Goal: Transaction & Acquisition: Purchase product/service

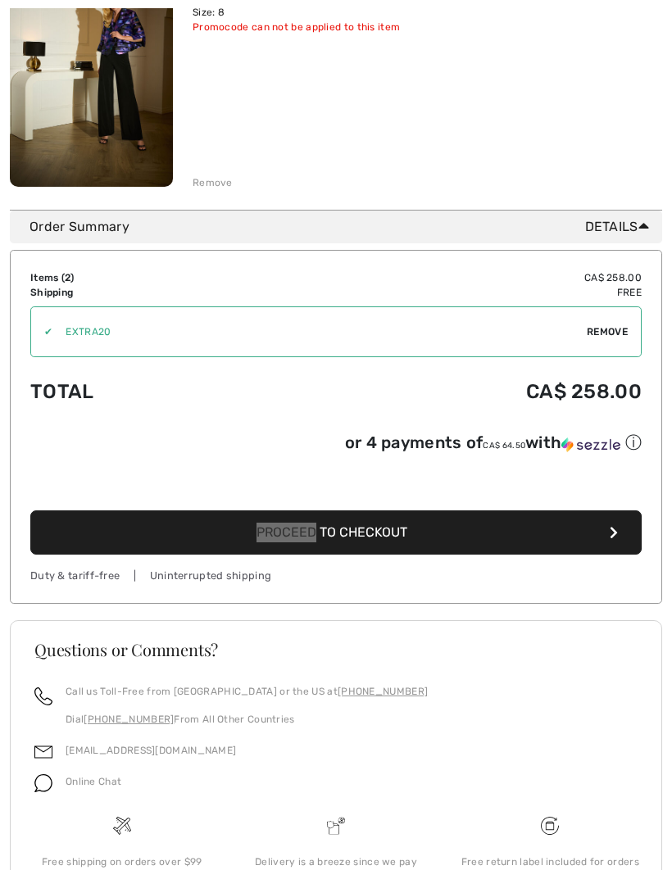
scroll to position [596, 0]
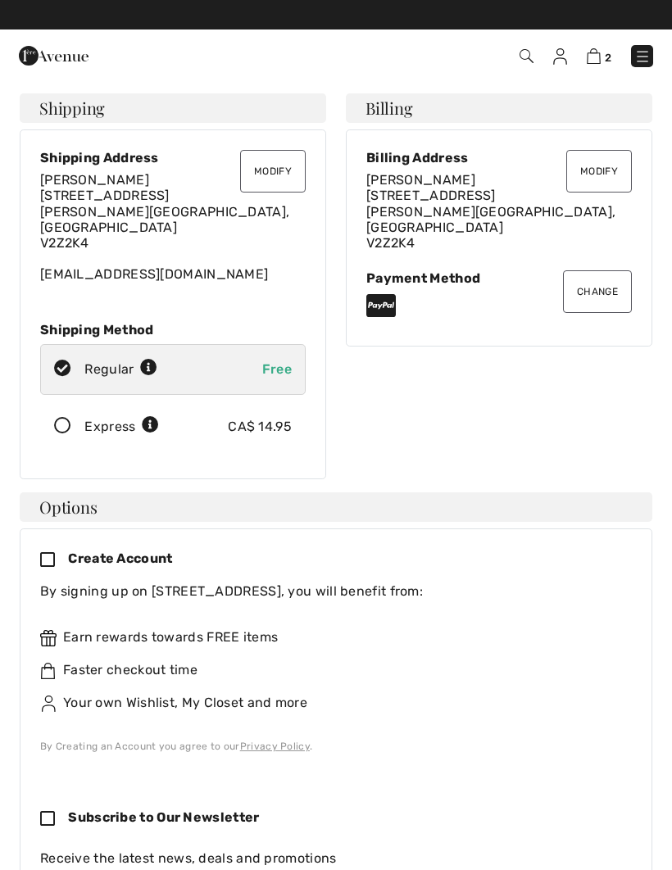
click at [142, 417] on icon at bounding box center [150, 425] width 17 height 17
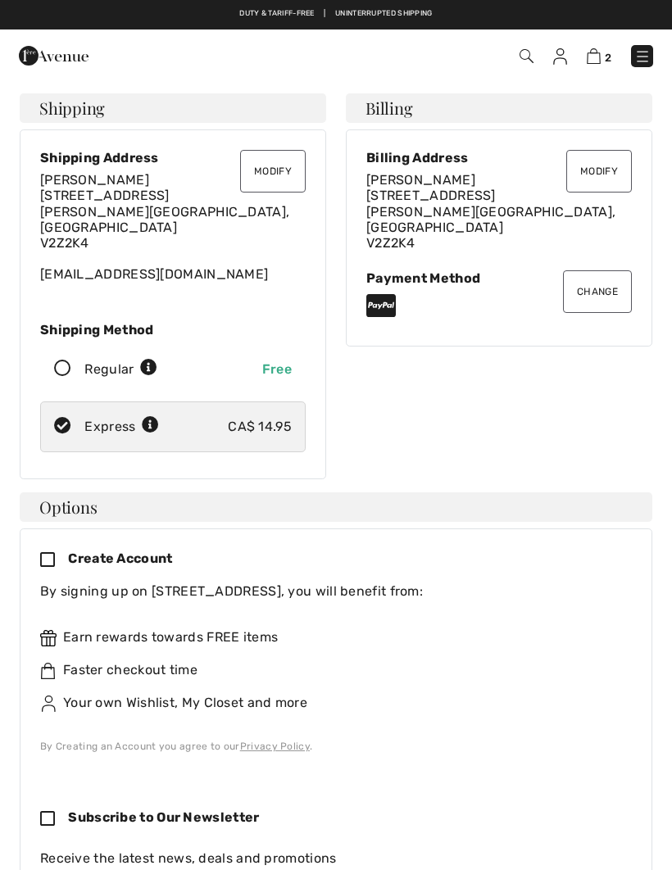
click at [415, 693] on div "Your own Wishlist, My Closet and more" at bounding box center [329, 703] width 578 height 20
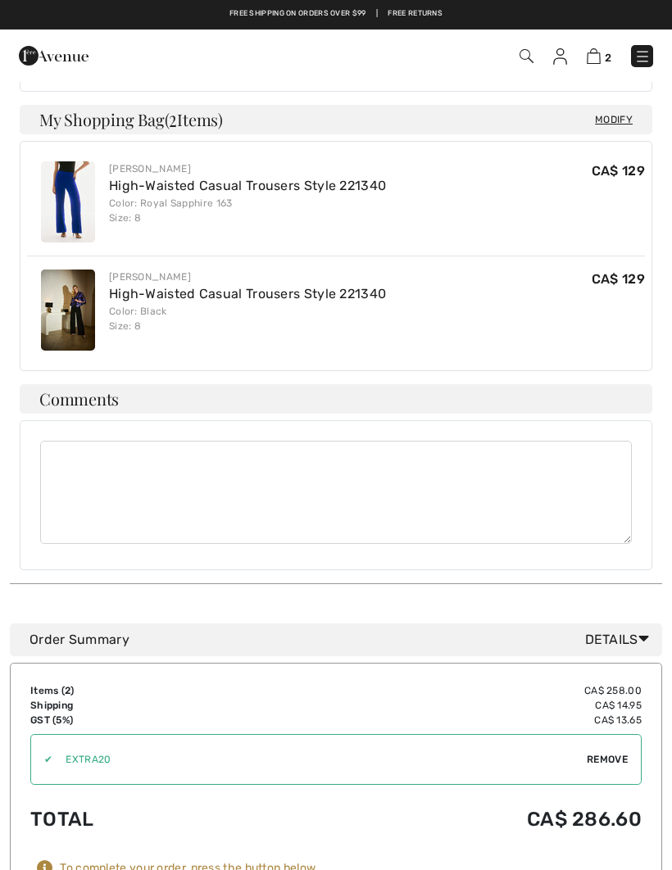
scroll to position [818, 0]
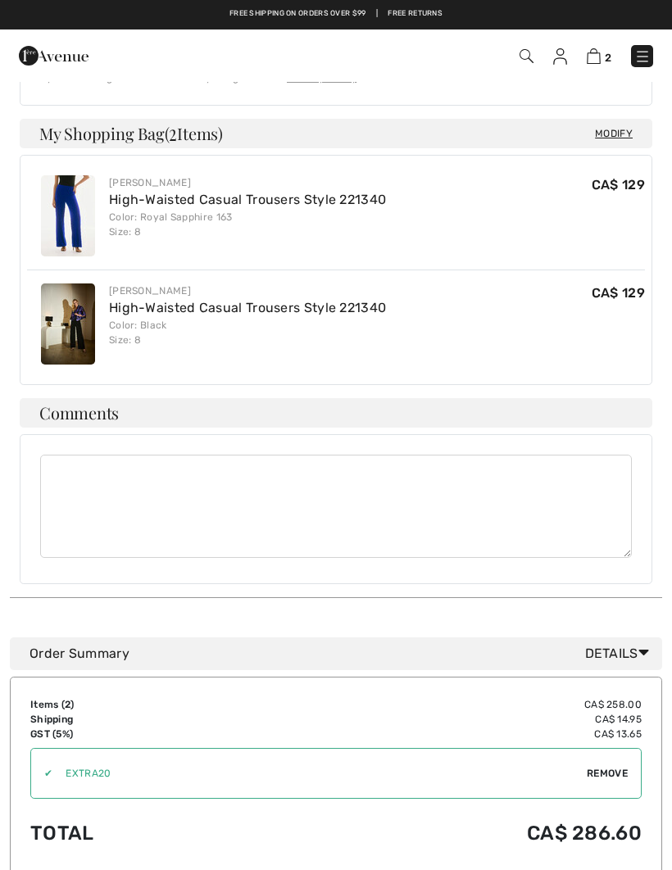
click at [610, 125] on span "Modify" at bounding box center [614, 133] width 38 height 16
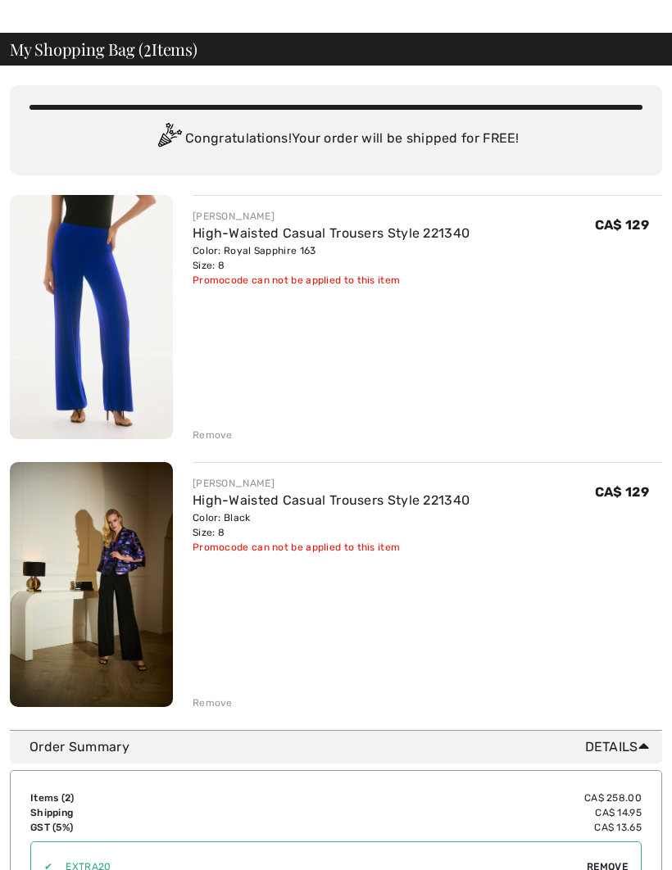
scroll to position [48, 0]
click at [209, 708] on div "Remove" at bounding box center [213, 703] width 40 height 15
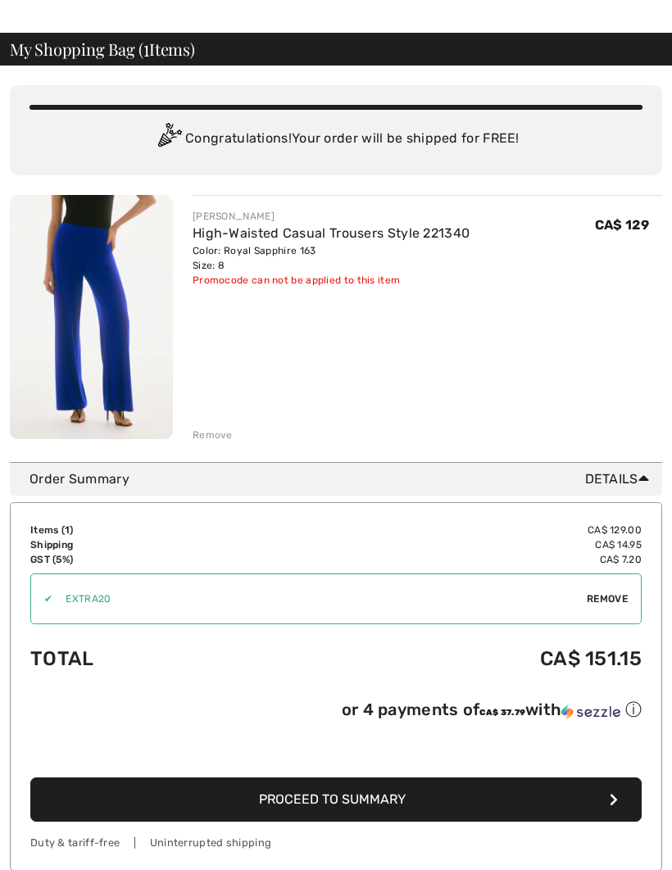
click at [212, 806] on button "Proceed to Summary" at bounding box center [335, 800] width 611 height 44
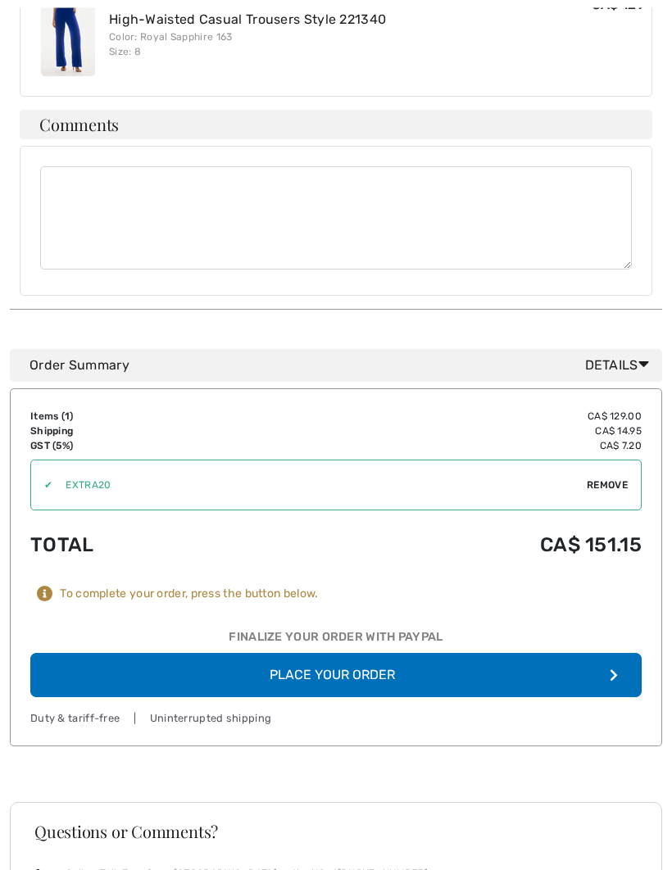
scroll to position [998, 0]
click at [614, 478] on span "Remove" at bounding box center [607, 485] width 41 height 15
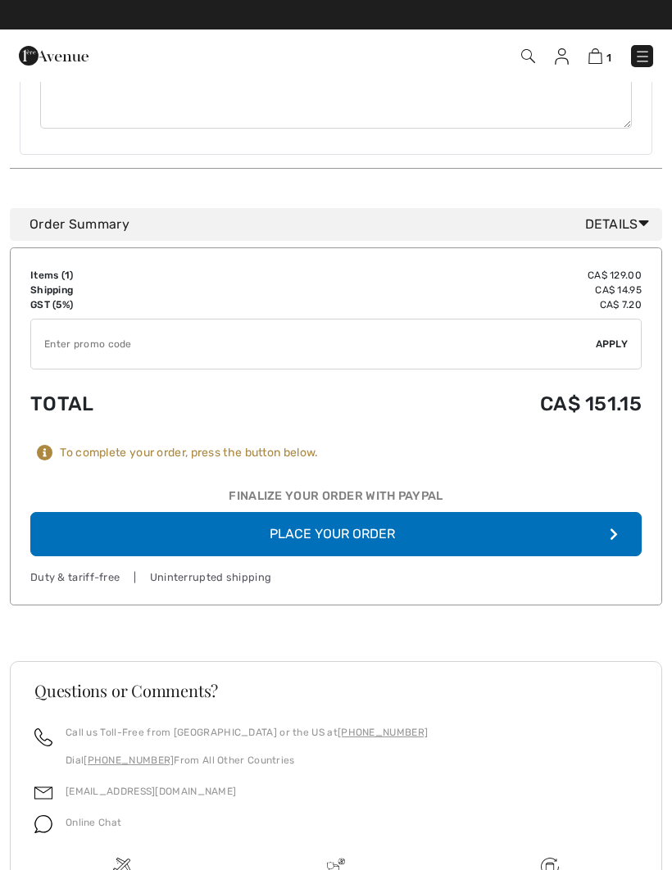
scroll to position [1138, 0]
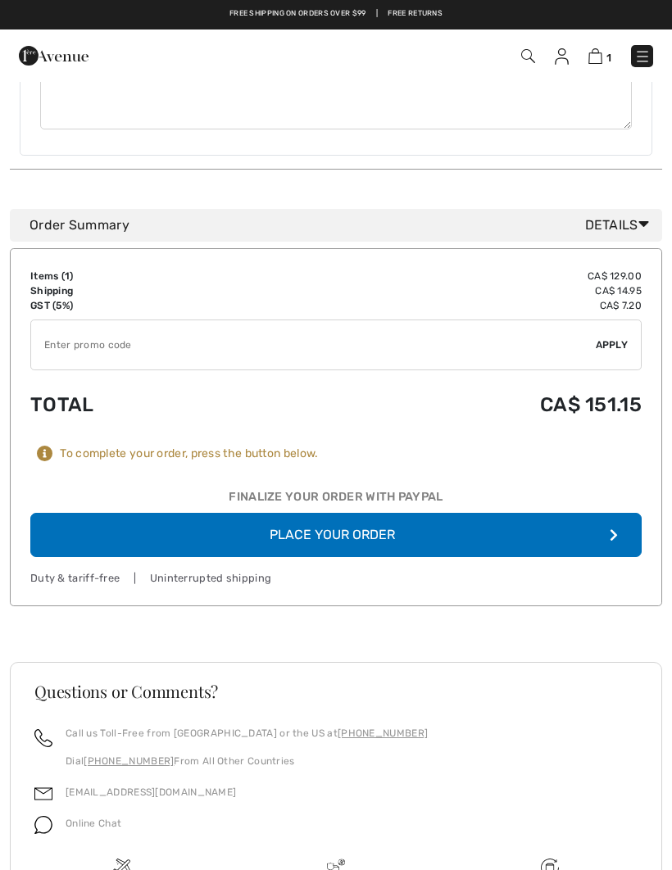
click at [488, 519] on button "Place Your Order" at bounding box center [335, 535] width 611 height 44
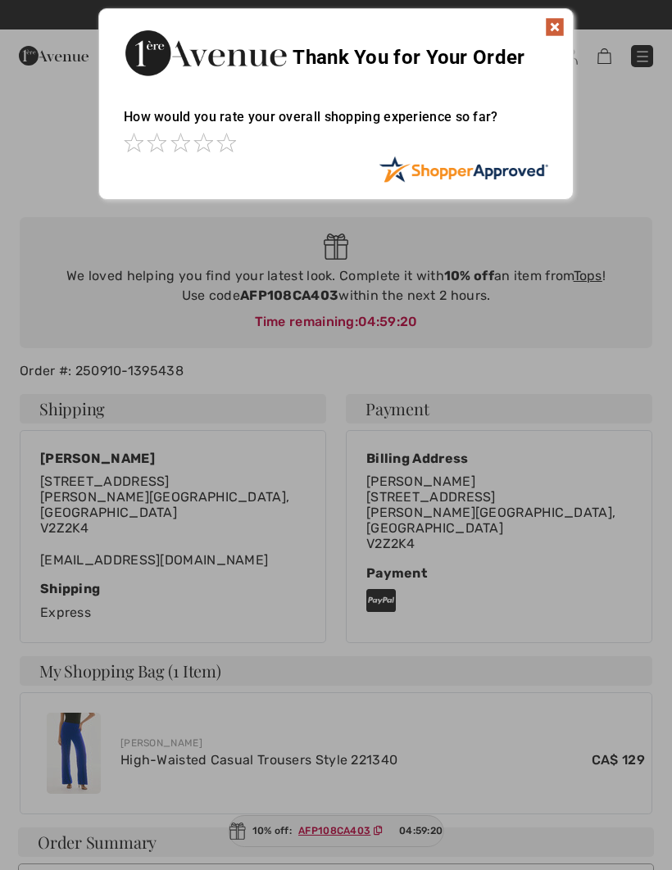
click at [538, 14] on div "Thank You for Your Order" at bounding box center [336, 51] width 474 height 84
click at [545, 31] on img at bounding box center [555, 27] width 20 height 20
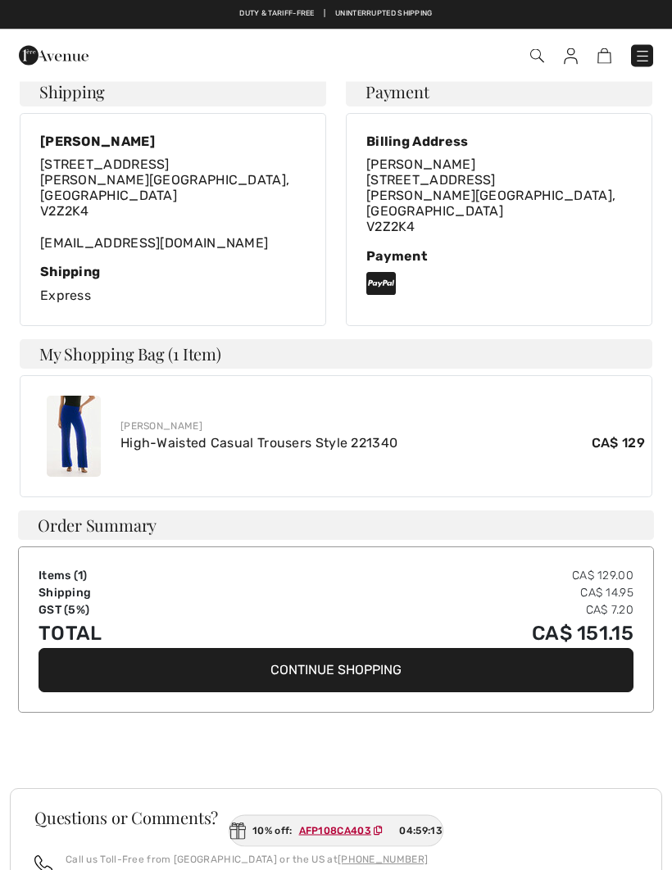
scroll to position [315, 0]
